Goal: Task Accomplishment & Management: Manage account settings

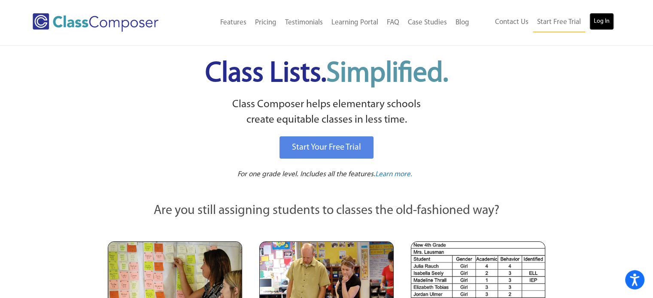
click at [595, 27] on link "Log In" at bounding box center [601, 21] width 24 height 17
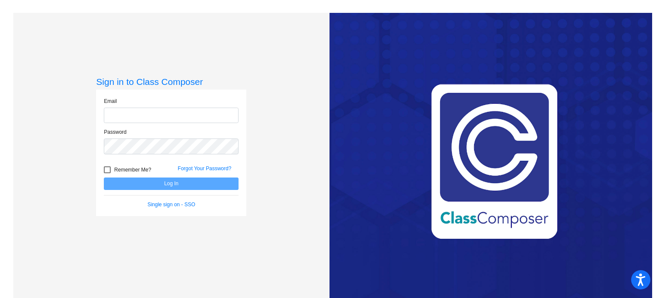
type input "nhutcheson@mbgsd.org"
click at [170, 182] on button "Log In" at bounding box center [171, 184] width 135 height 12
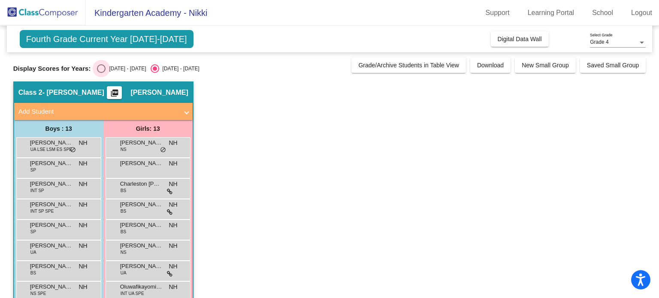
click at [100, 68] on div "Select an option" at bounding box center [101, 68] width 9 height 9
click at [101, 73] on input "2024 - 2025" at bounding box center [101, 73] width 0 height 0
radio input "true"
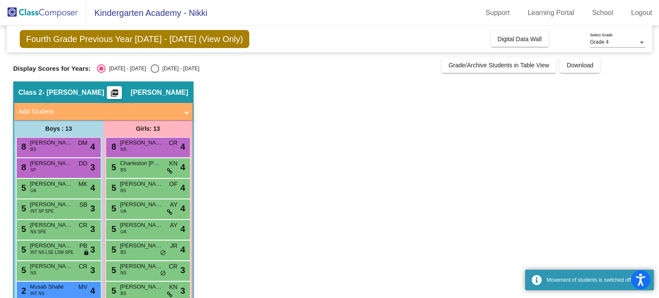
scroll to position [120, 0]
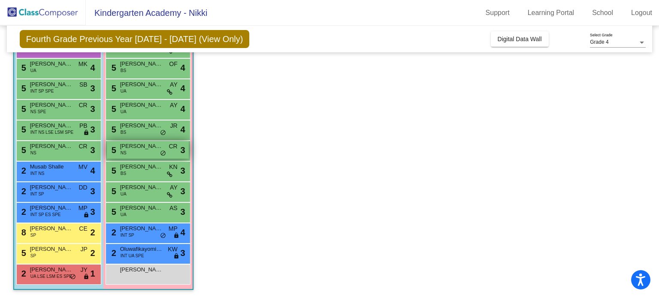
click at [144, 150] on span "Aryelle Vest" at bounding box center [141, 146] width 43 height 9
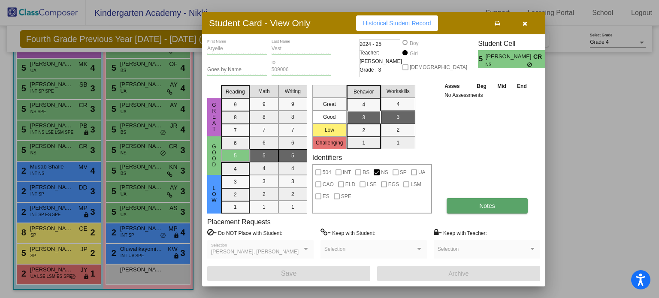
click at [491, 203] on span "Notes" at bounding box center [487, 206] width 16 height 7
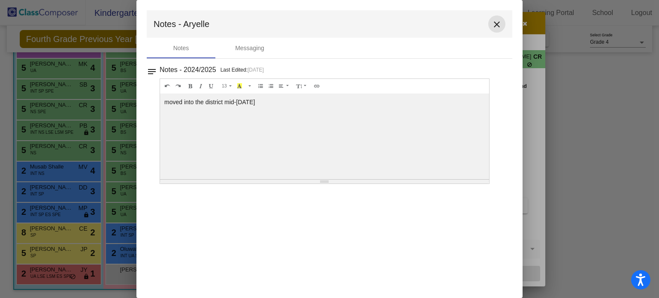
click at [495, 24] on mat-icon "close" at bounding box center [497, 24] width 10 height 10
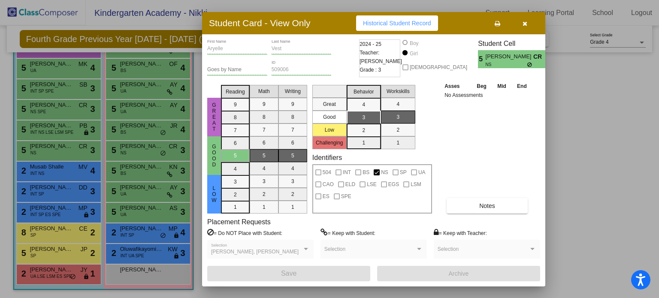
click at [525, 24] on icon "button" at bounding box center [525, 24] width 5 height 6
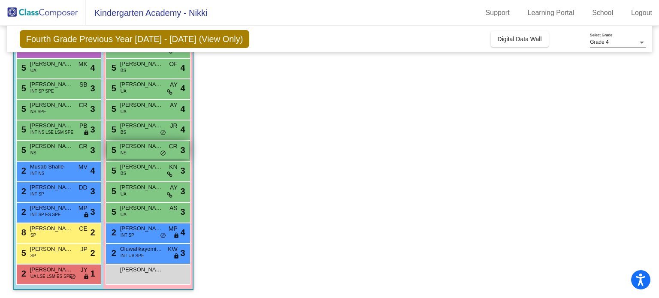
click at [126, 147] on span "Aryelle Vest" at bounding box center [141, 146] width 43 height 9
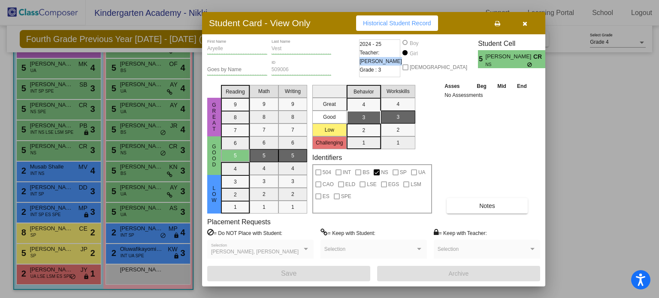
drag, startPoint x: 381, startPoint y: 52, endPoint x: 418, endPoint y: 58, distance: 36.9
click at [400, 58] on div "2024 - 25 Teacher: Chandra Roush Grade : 3" at bounding box center [379, 58] width 41 height 38
drag, startPoint x: 415, startPoint y: 53, endPoint x: 383, endPoint y: 54, distance: 32.6
click at [383, 54] on span "Teacher: Chandra Roush" at bounding box center [381, 56] width 42 height 17
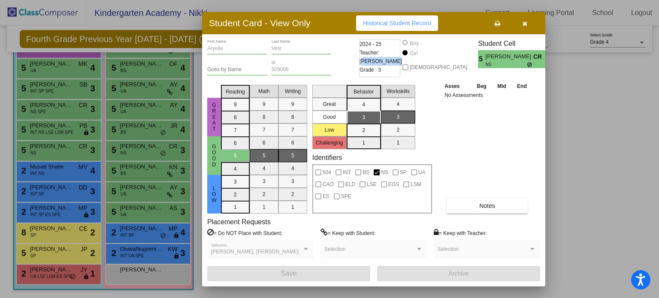
click at [383, 54] on span "Teacher: Chandra Roush" at bounding box center [381, 56] width 42 height 17
click at [378, 30] on button "Historical Student Record" at bounding box center [397, 22] width 82 height 15
click at [528, 22] on button "button" at bounding box center [524, 22] width 27 height 15
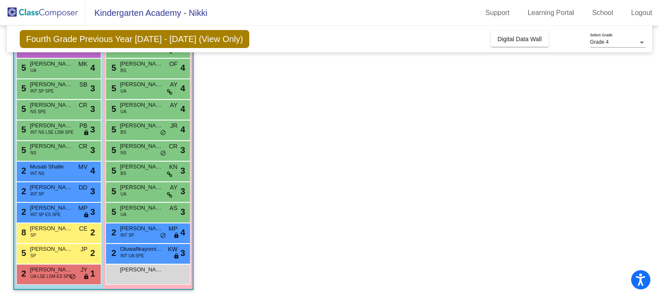
click at [253, 194] on app-classroom "Class 2 - Nikki Hutcheson picture_as_pdf Nikki Hutcheson Add Student First Name…" at bounding box center [329, 129] width 633 height 337
click at [643, 14] on link "Logout" at bounding box center [641, 13] width 35 height 14
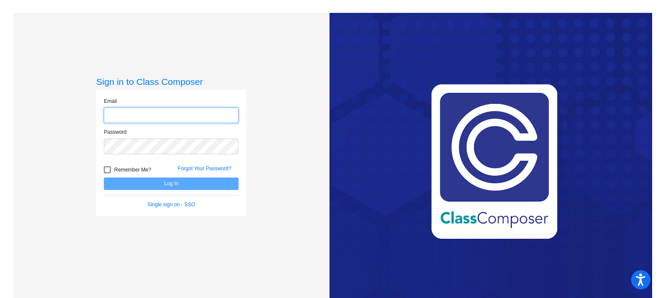
type input "nhutcheson@mbgsd.org"
